Goal: Find specific page/section: Find specific page/section

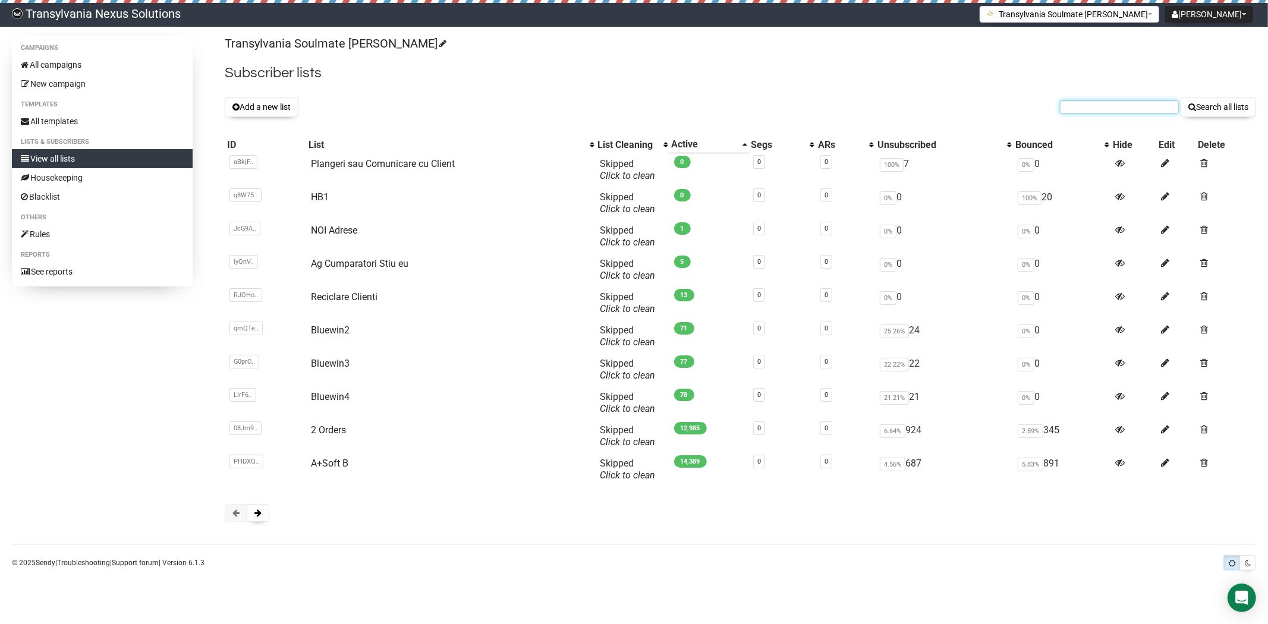
click at [1095, 103] on input "text" at bounding box center [1119, 106] width 119 height 13
paste input "elli2009@gmx.net"
type input "elli2009@gmx.net"
click at [1204, 110] on button "Search all lists" at bounding box center [1217, 107] width 75 height 20
click at [251, 510] on button at bounding box center [258, 513] width 23 height 18
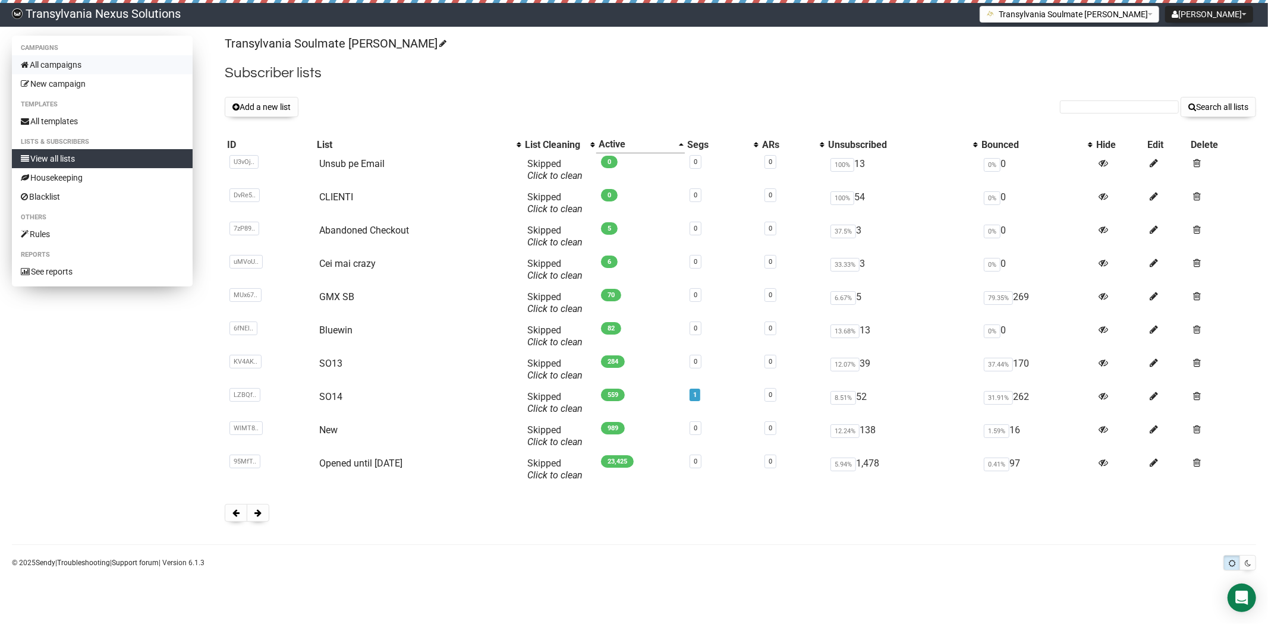
click at [58, 63] on link "All campaigns" at bounding box center [102, 64] width 181 height 19
